Goal: Task Accomplishment & Management: Use online tool/utility

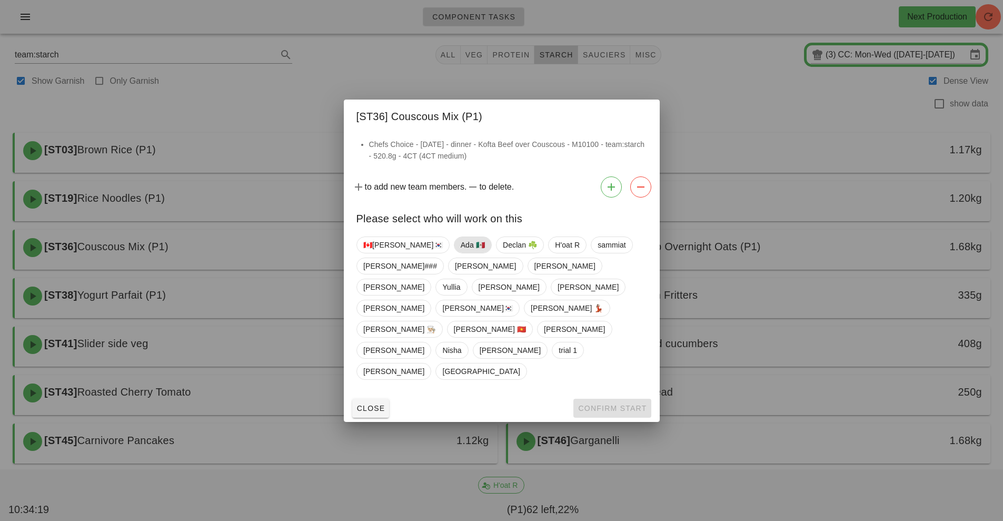
click at [460, 253] on span "Ada 🇲🇽" at bounding box center [472, 245] width 24 height 16
click at [607, 398] on button "Confirm Start" at bounding box center [611, 407] width 77 height 19
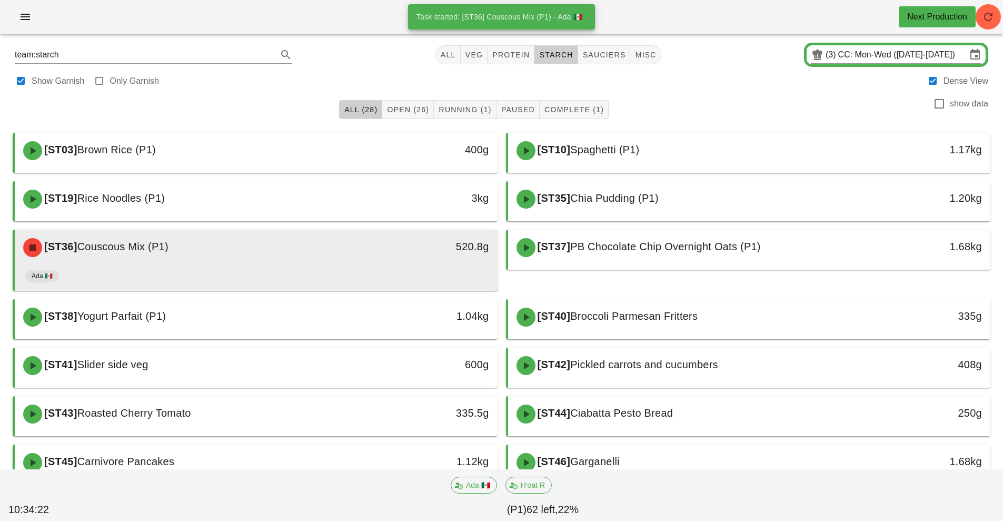
click at [403, 268] on div "Ada 🇲🇽" at bounding box center [256, 277] width 462 height 25
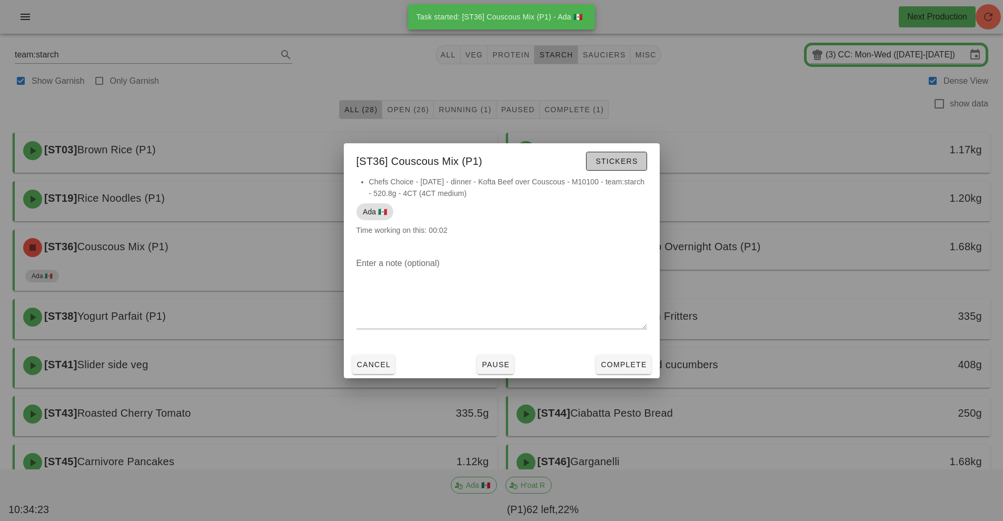
click at [616, 162] on span "Stickers" at bounding box center [616, 161] width 43 height 8
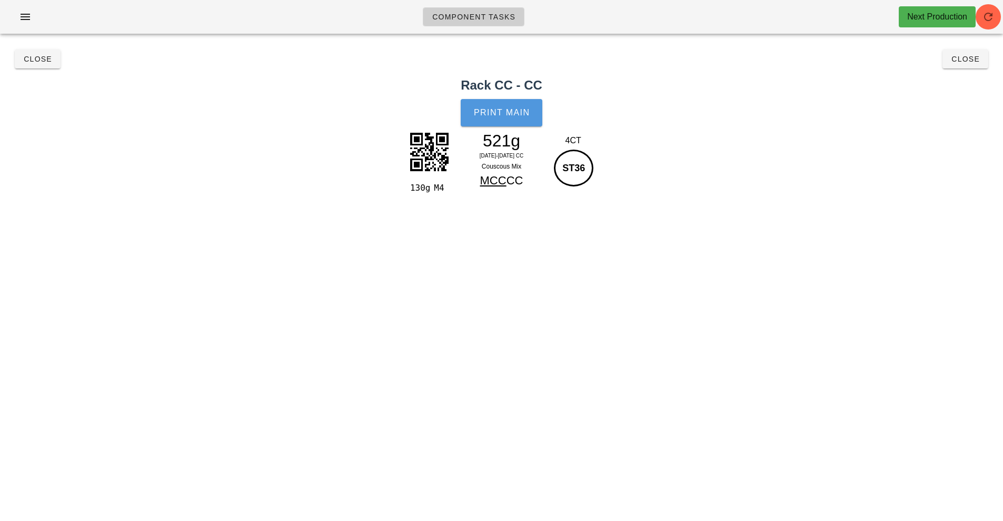
click at [506, 118] on button "Print Main" at bounding box center [501, 112] width 81 height 27
click at [966, 59] on span "Close" at bounding box center [965, 59] width 29 height 8
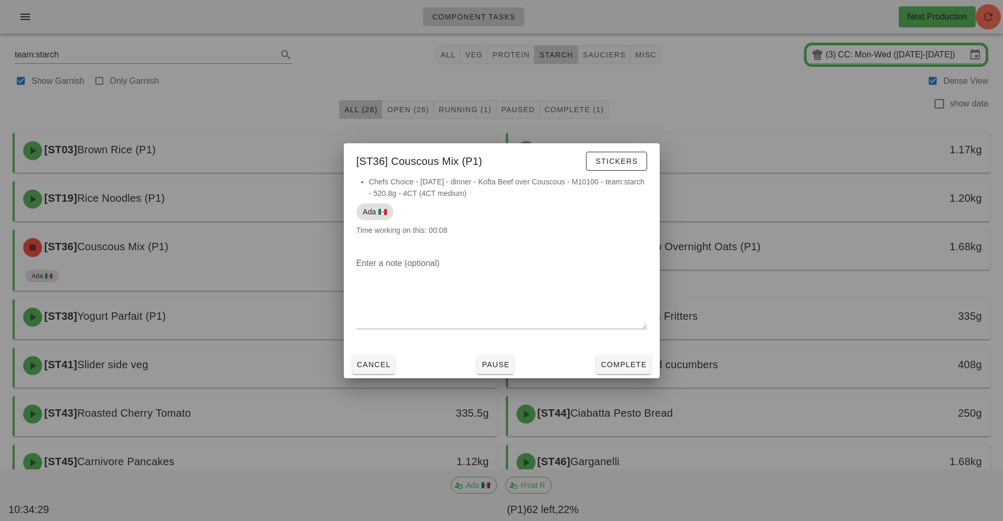
click at [760, 119] on div at bounding box center [501, 260] width 1003 height 521
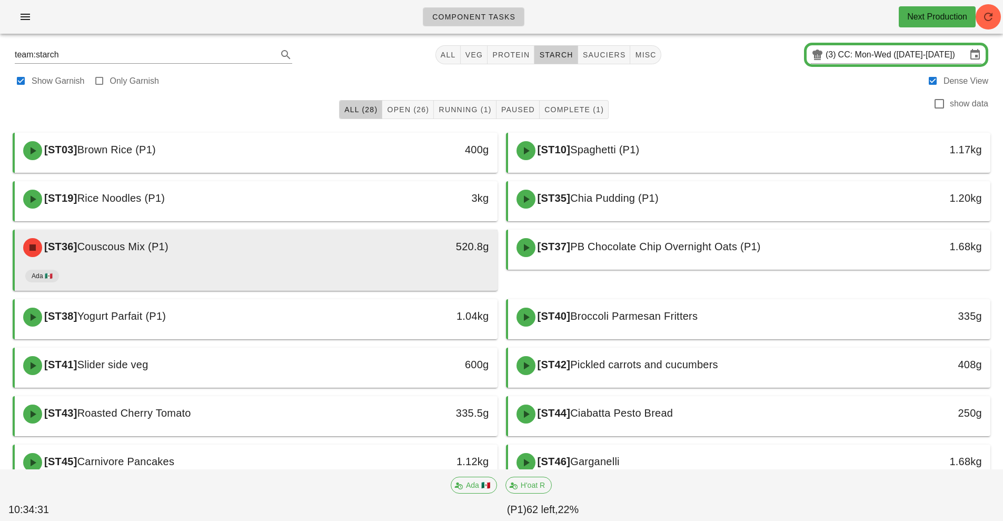
click at [374, 260] on div "[ST36] Couscous Mix (P1)" at bounding box center [196, 248] width 358 height 32
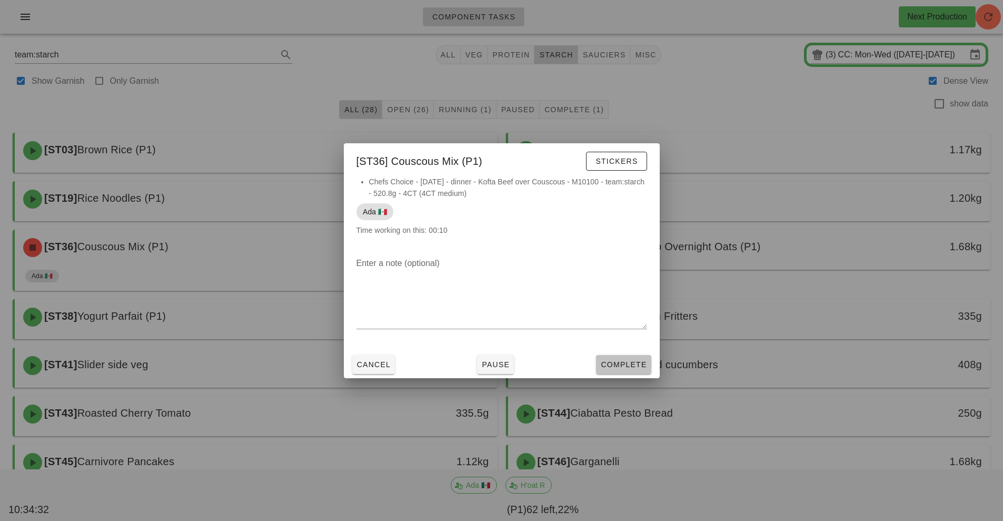
click at [632, 366] on span "Complete" at bounding box center [623, 364] width 46 height 8
